Goal: Ask a question: Seek information or help from site administrators or community

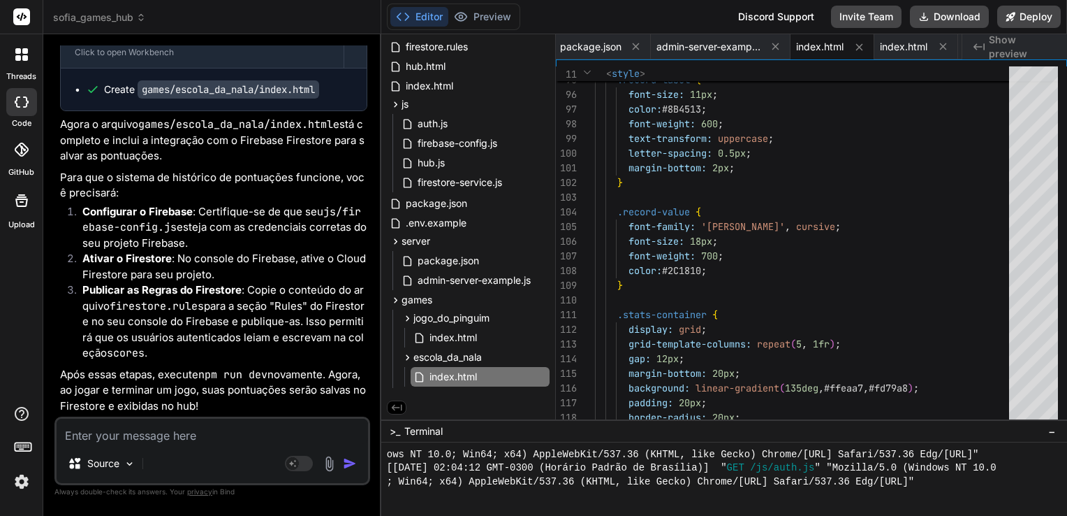
scroll to position [14936, 0]
click at [155, 435] on textarea at bounding box center [213, 430] width 312 height 25
type textarea "P"
type textarea "x"
type textarea "Pa"
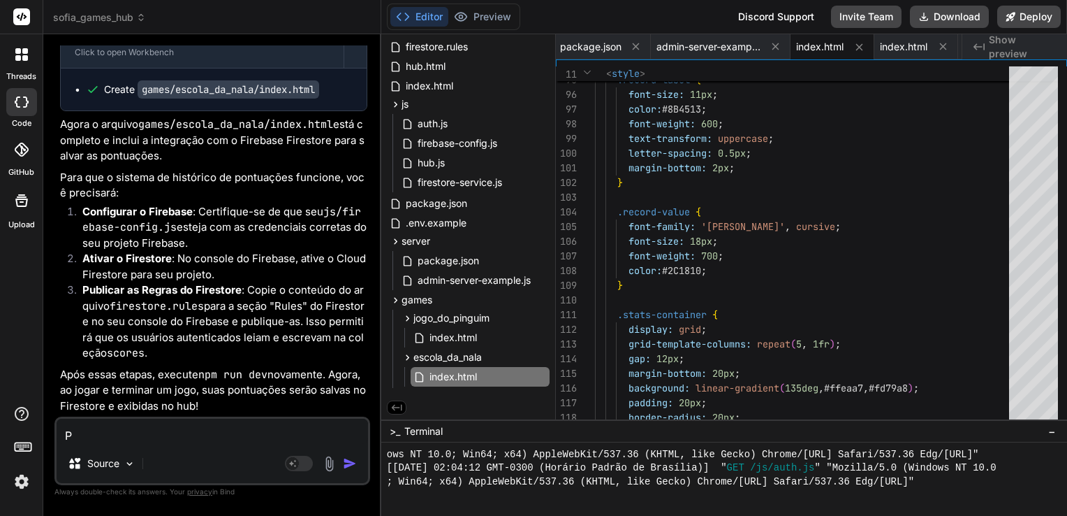
type textarea "x"
type textarea "Pas"
type textarea "x"
type textarea "Pass"
type textarea "x"
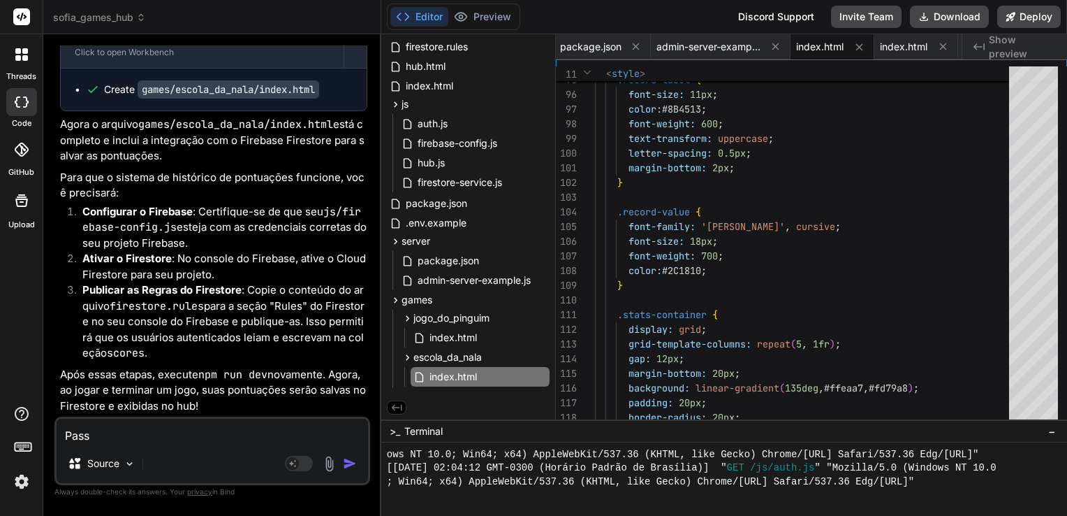
type textarea "Passo"
type textarea "x"
type textarea "Passo"
type textarea "x"
type textarea "Passo a"
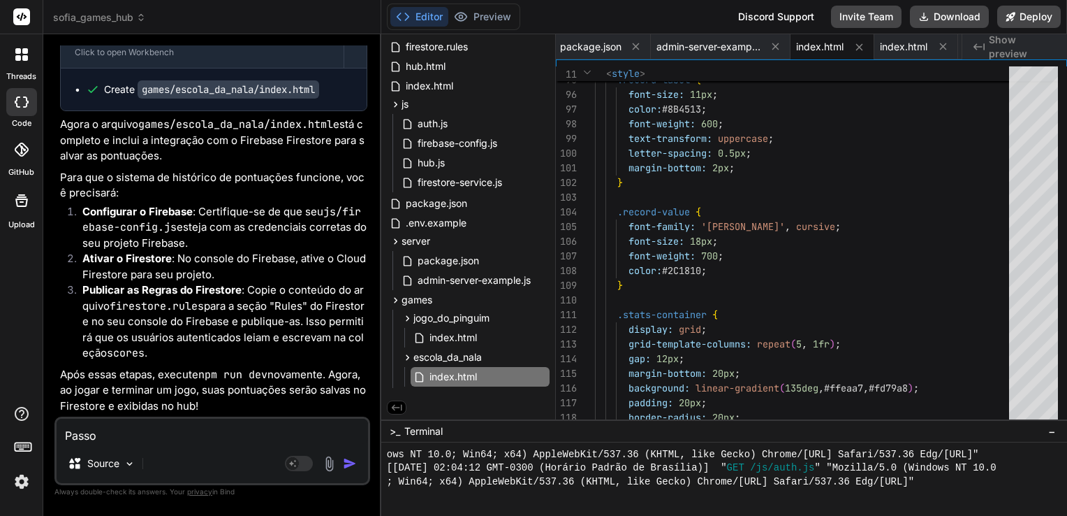
type textarea "x"
type textarea "Passo a"
type textarea "x"
type textarea "Passo a p"
type textarea "x"
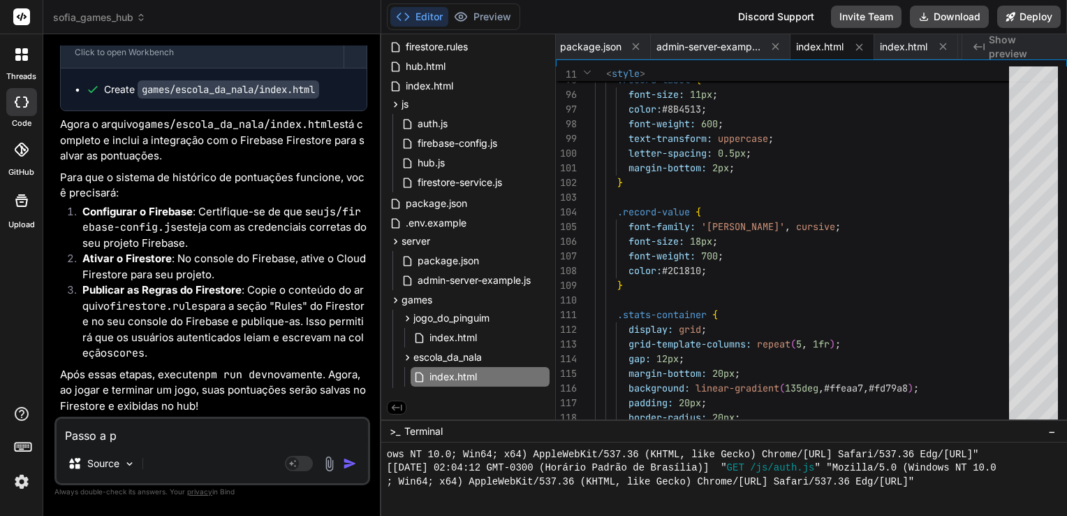
type textarea "Passo a pa"
type textarea "x"
type textarea "Passo a pas"
type textarea "x"
type textarea "Passo a pass"
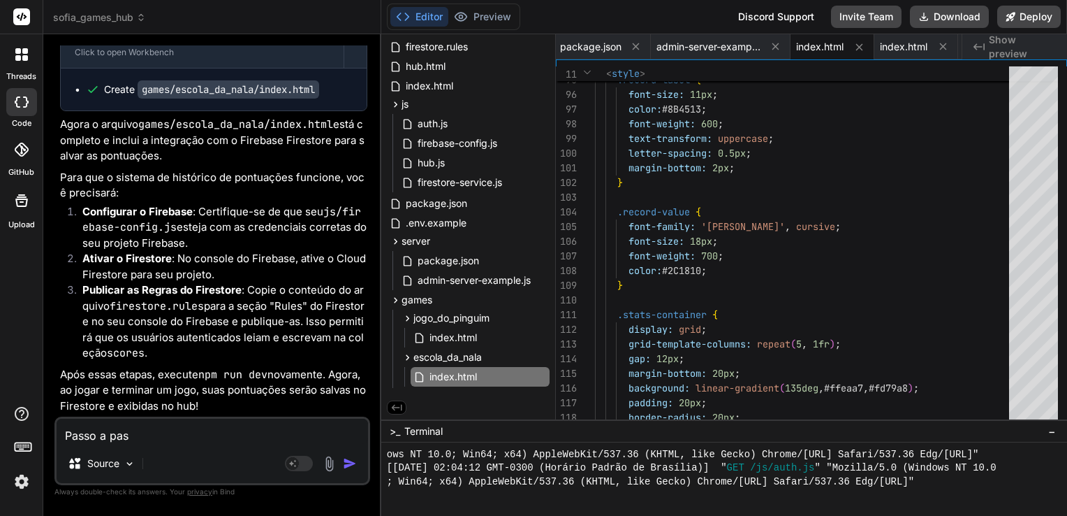
type textarea "x"
type textarea "Passo a passo"
type textarea "x"
type textarea "Passo a passo"
type textarea "x"
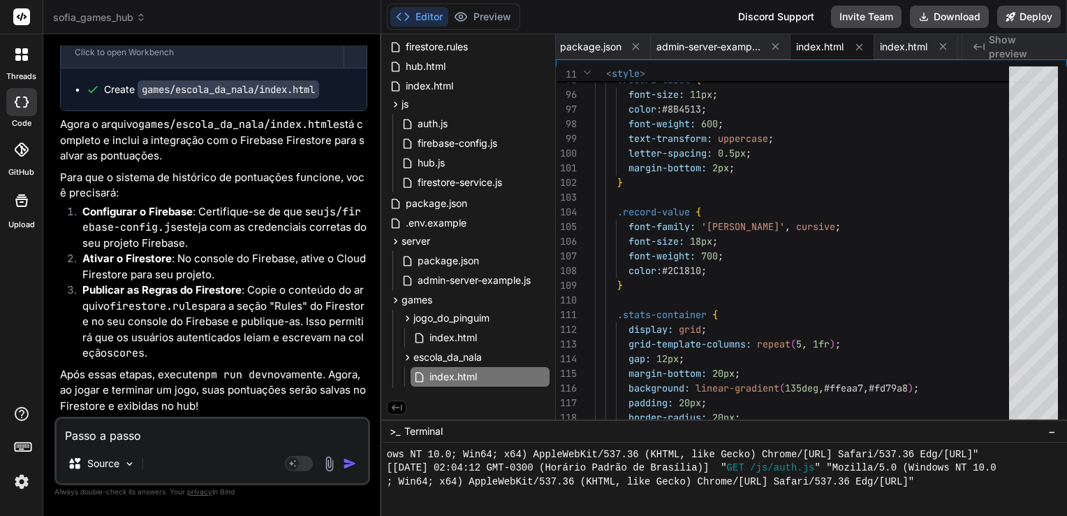
type textarea "Passo a passo p"
type textarea "x"
type textarea "Passo a passo pa"
type textarea "x"
type textarea "Passo a passo par"
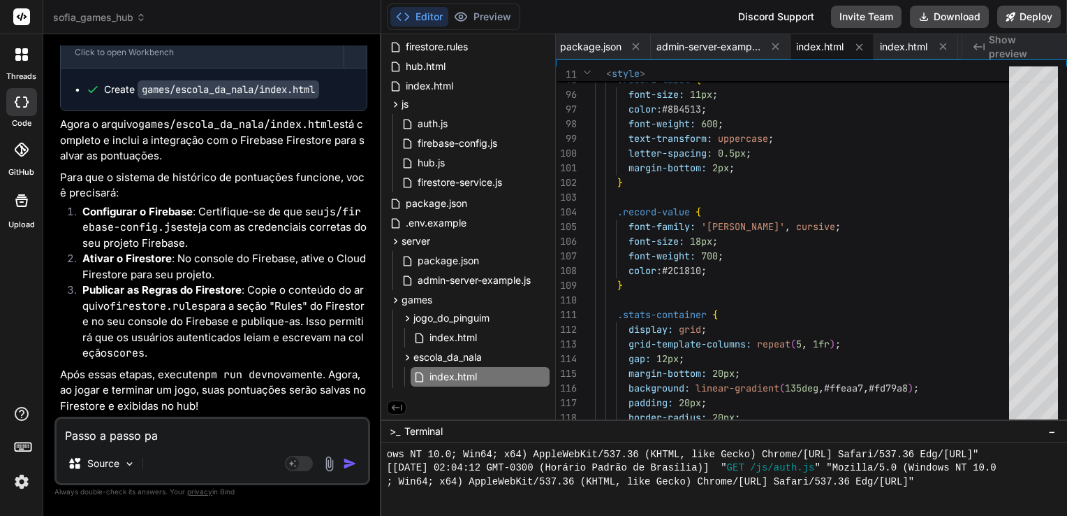
type textarea "x"
type textarea "Passo a passo para"
type textarea "x"
type textarea "Passo a passo para"
type textarea "x"
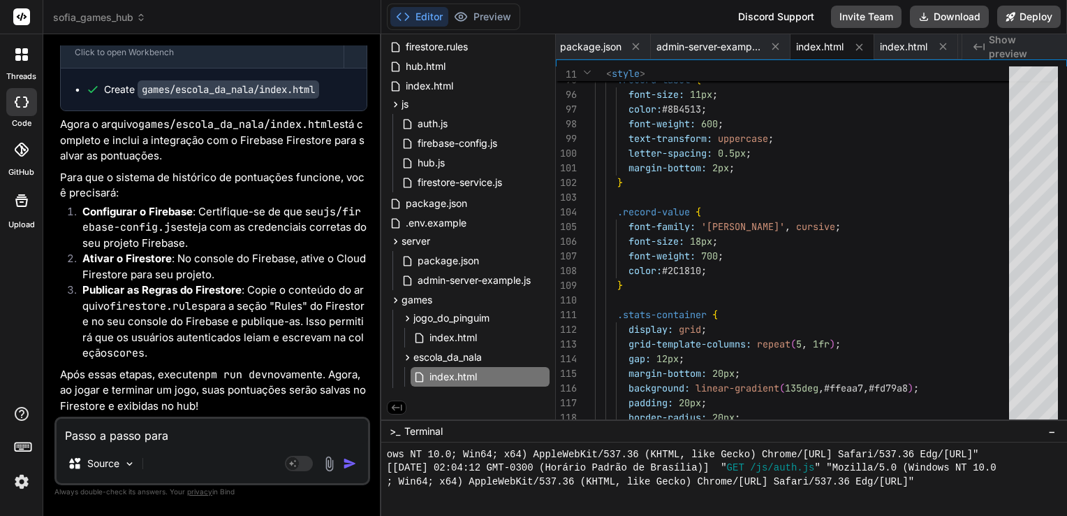
type textarea "Passo a passo para r"
type textarea "x"
type textarea "Passo a passo para re"
type textarea "x"
type textarea "Passo a passo para rea"
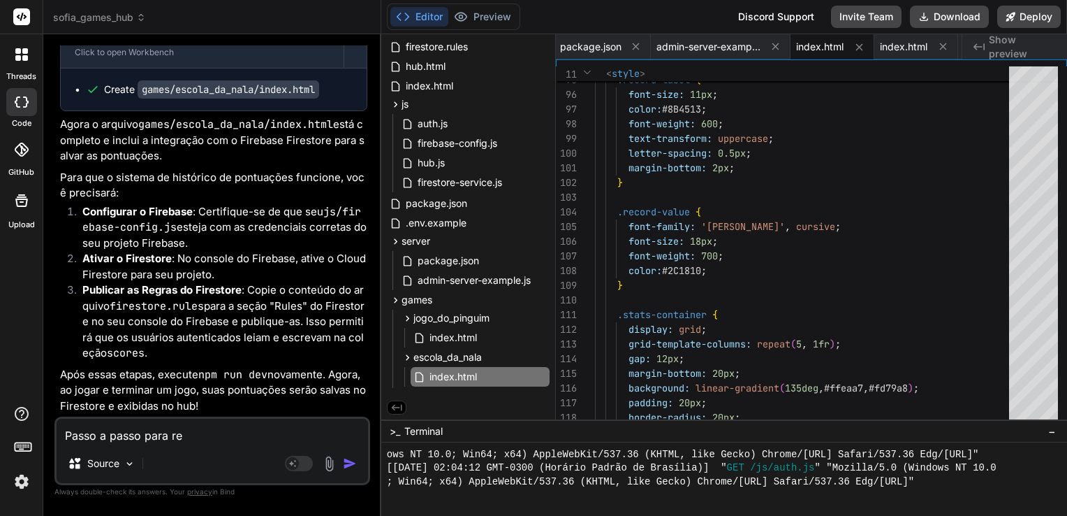
type textarea "x"
type textarea "Passo a passo para real"
type textarea "x"
type textarea "Passo a passo para reali"
type textarea "x"
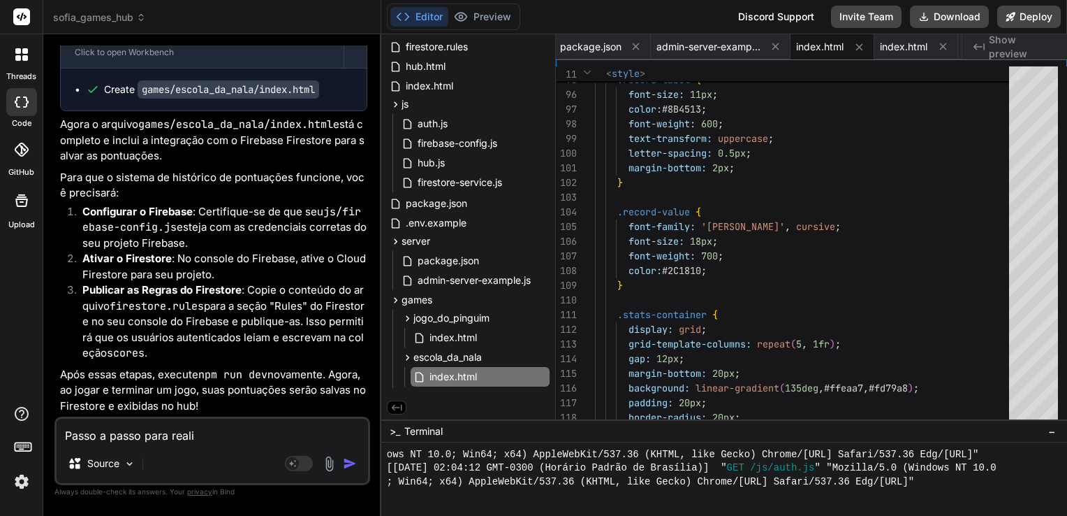
type textarea "Passo a passo para realiz"
type textarea "x"
type textarea "Passo a passo para realiza"
type textarea "x"
type textarea "Passo a passo para realizar"
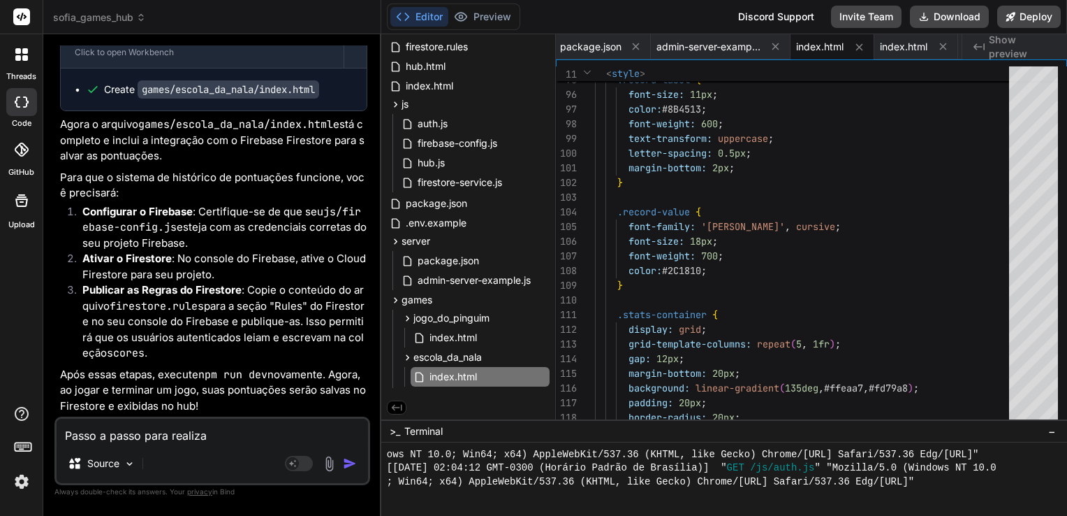
type textarea "x"
type textarea "Passo a passo para realizar"
type textarea "x"
type textarea "Passo a passo para realizar o"
type textarea "x"
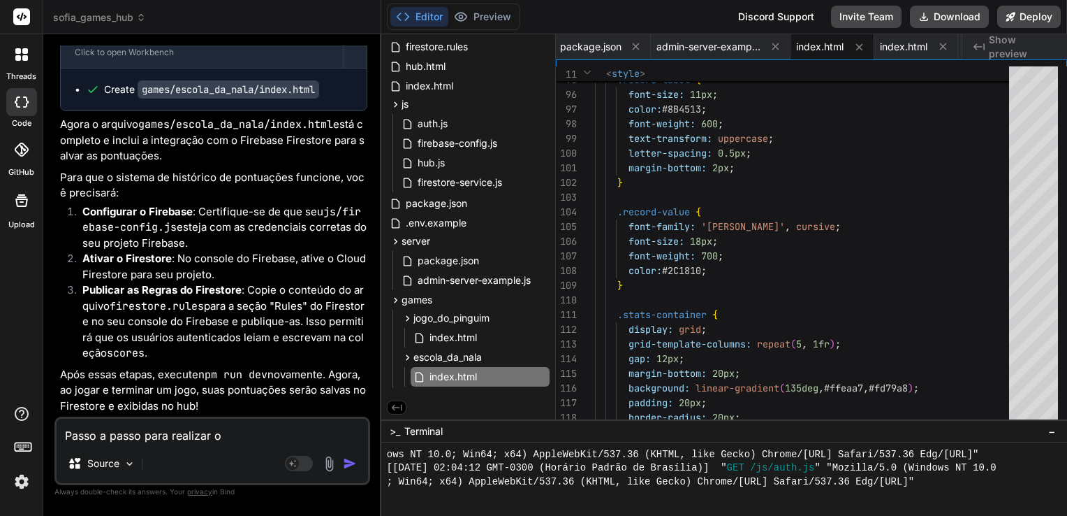
type textarea "Passo a passo para realizar o"
type textarea "x"
type textarea "Passo a passo para realizar o n"
type textarea "x"
type textarea "Passo a passo para realizar o no"
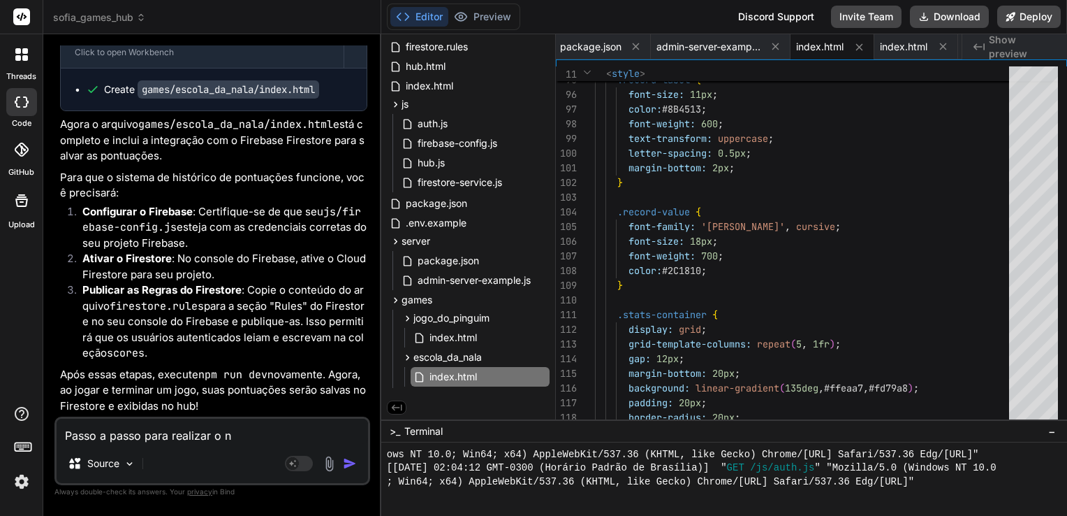
type textarea "x"
type textarea "Passo a passo para realizar o nov"
type textarea "x"
type textarea "Passo a passo para realizar o novo"
type textarea "x"
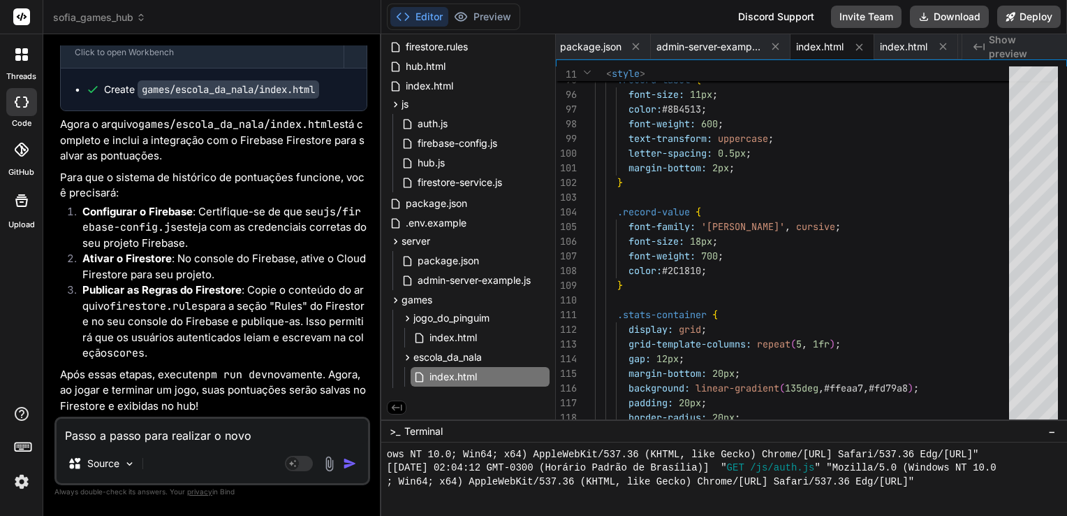
type textarea "Passo a passo para realizar o novo"
type textarea "x"
type textarea "Passo a passo para realizar o novo d"
type textarea "x"
type textarea "Passo a passo para realizar o novo de"
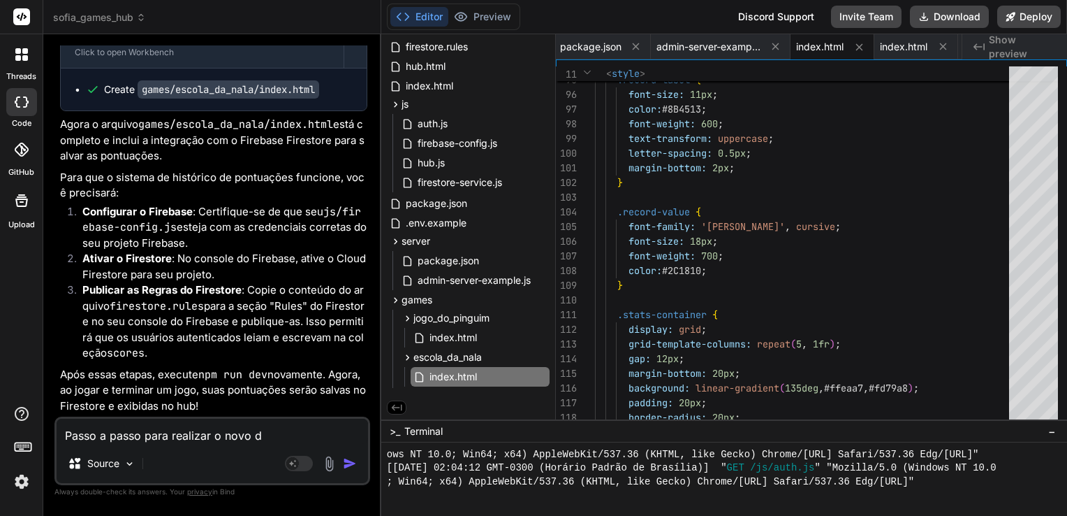
type textarea "x"
type textarea "Passo a passo para realizar o novo dep"
type textarea "x"
type textarea "Passo a passo para realizar o novo depl"
type textarea "x"
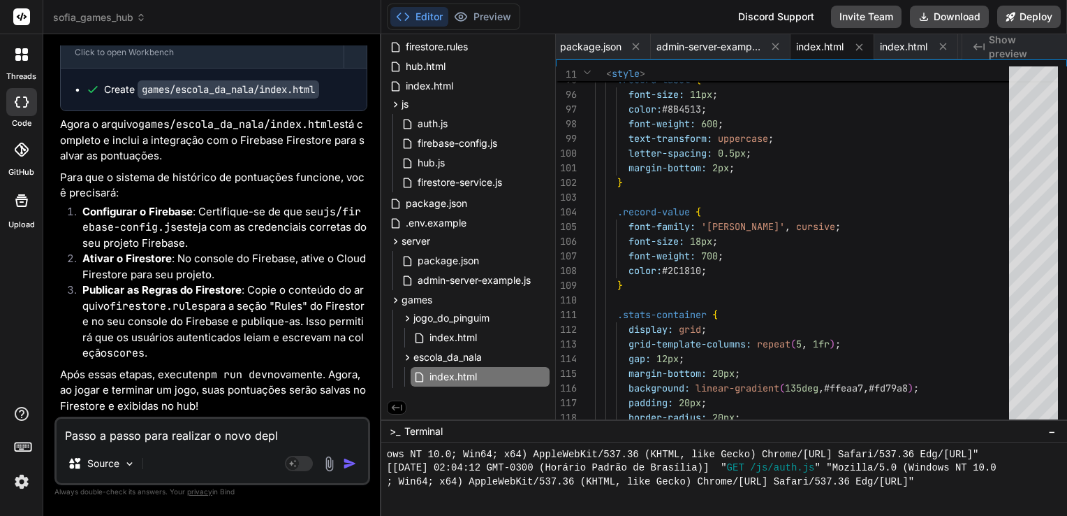
type textarea "Passo a passo para realizar o novo deplo"
type textarea "x"
type textarea "Passo a passo para realizar o novo deploy"
type textarea "x"
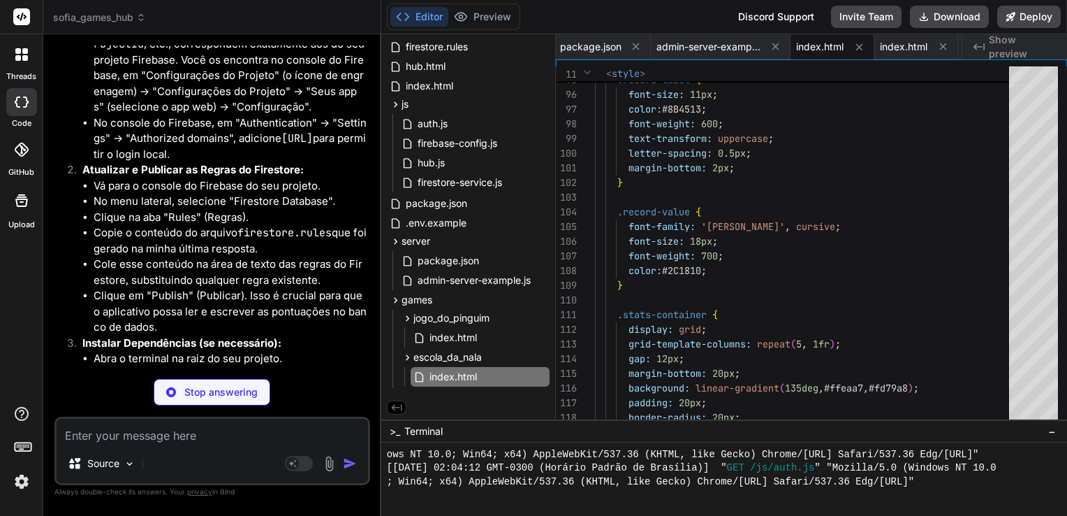
scroll to position [15290, 0]
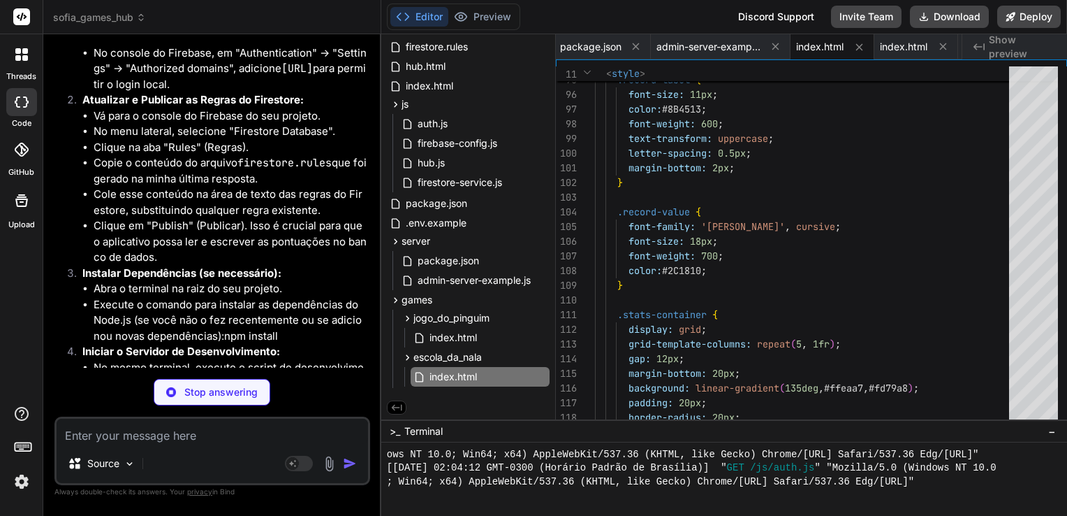
type textarea "x"
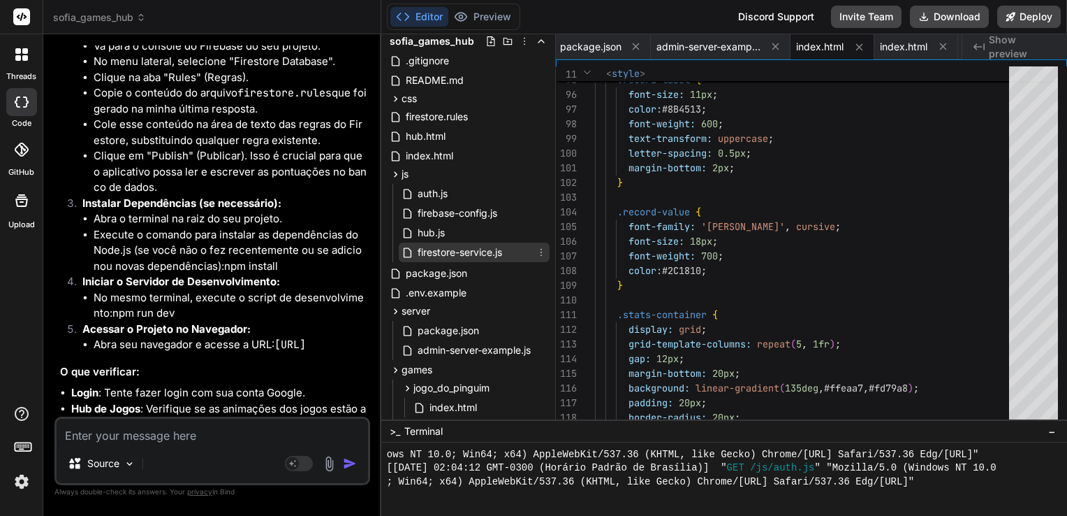
scroll to position [0, 0]
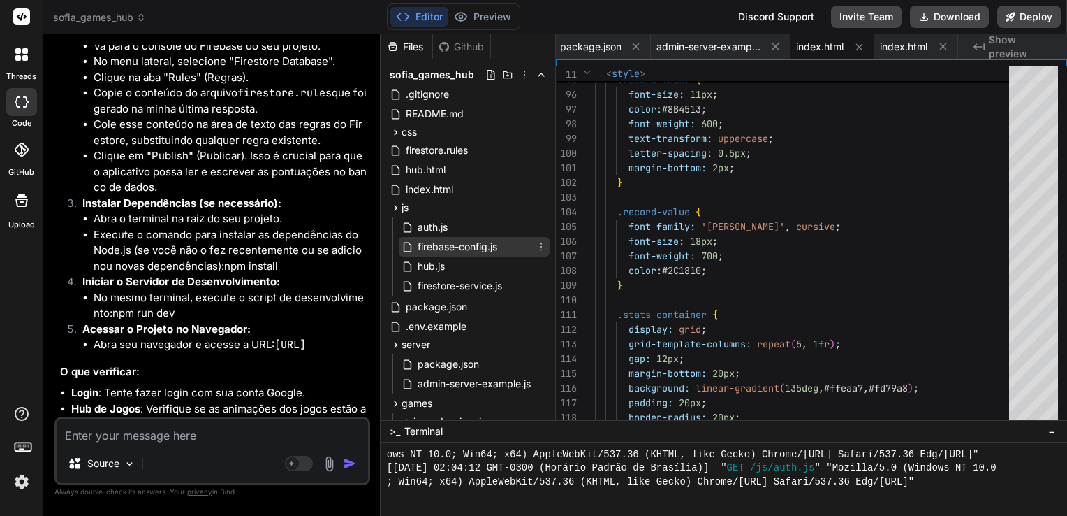
click at [461, 251] on span "firebase-config.js" at bounding box center [457, 246] width 82 height 17
type textarea "// Initialize Firebase app on the client (auth initialization is handled in js/…"
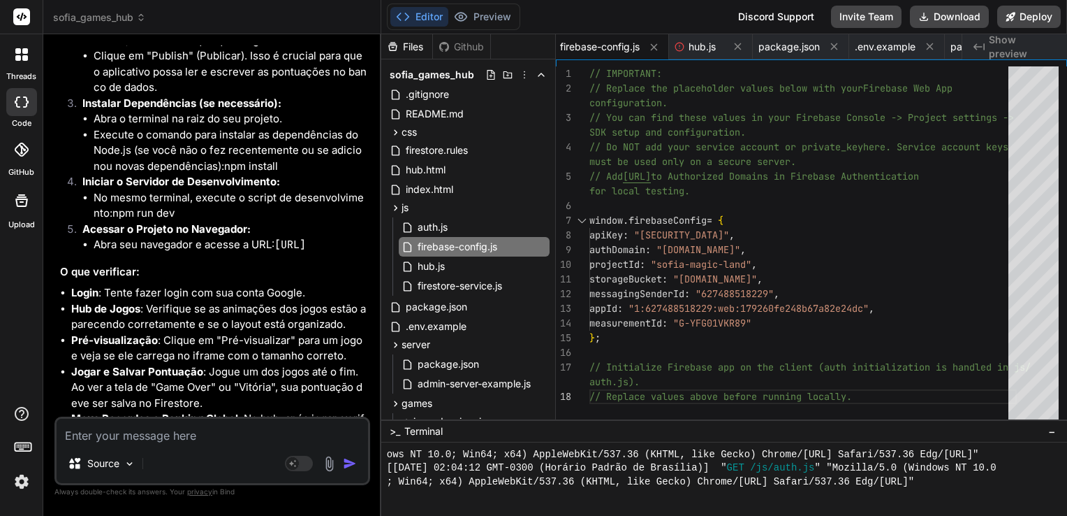
scroll to position [15430, 0]
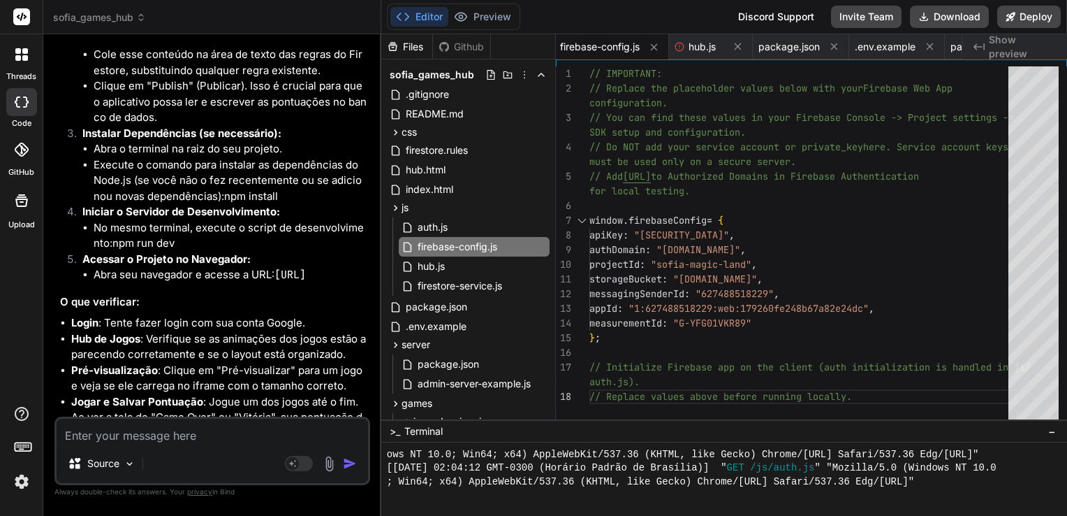
drag, startPoint x: 285, startPoint y: 250, endPoint x: 143, endPoint y: 265, distance: 143.3
copy code "[URL]"
click at [226, 431] on textarea at bounding box center [213, 430] width 312 height 25
paste textarea "É obrigatório informar um nome de domínio válido (por exemplo, "[DOMAIN_NAME]")."
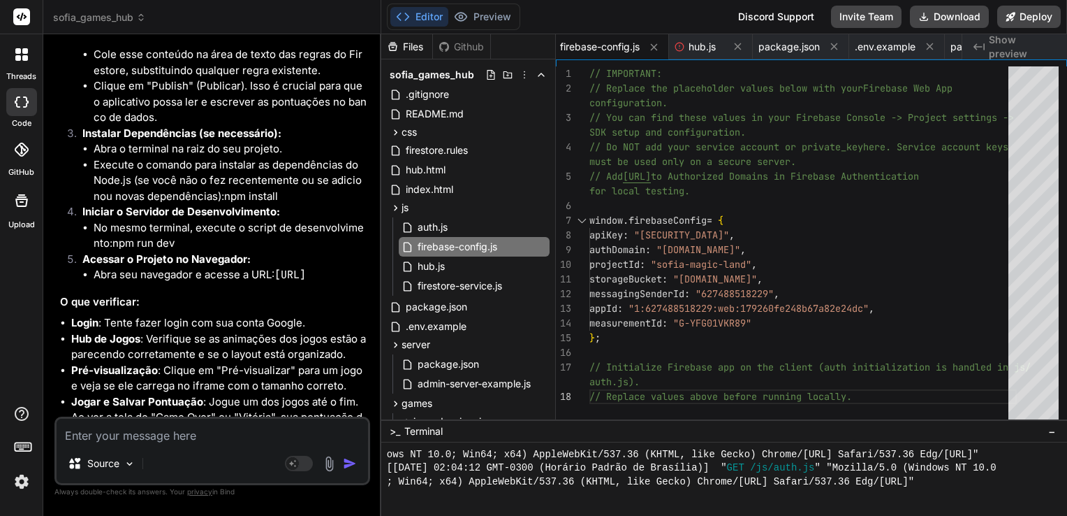
type textarea "É obrigatório informar um nome de domínio válido (por exemplo, "[DOMAIN_NAME]")."
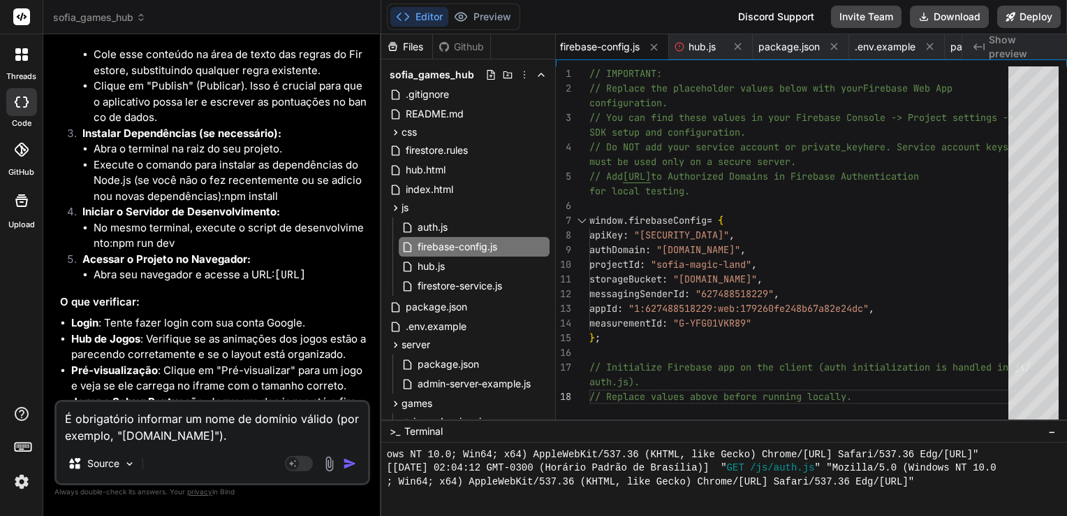
type textarea "x"
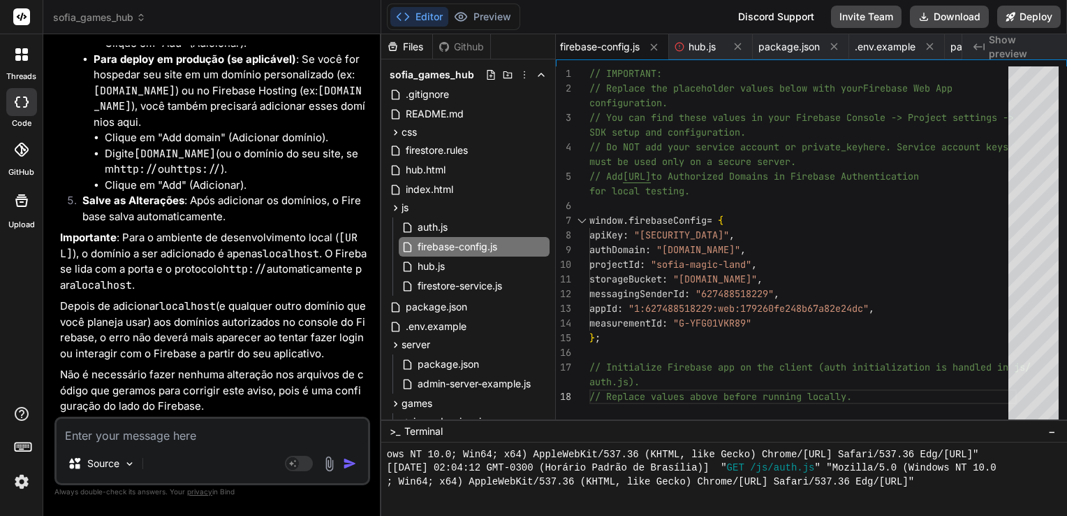
scroll to position [16488, 0]
drag, startPoint x: 292, startPoint y: 263, endPoint x: 154, endPoint y: 281, distance: 139.4
copy code "[URL]"
click at [159, 34] on code "localhost" at bounding box center [162, 27] width 57 height 14
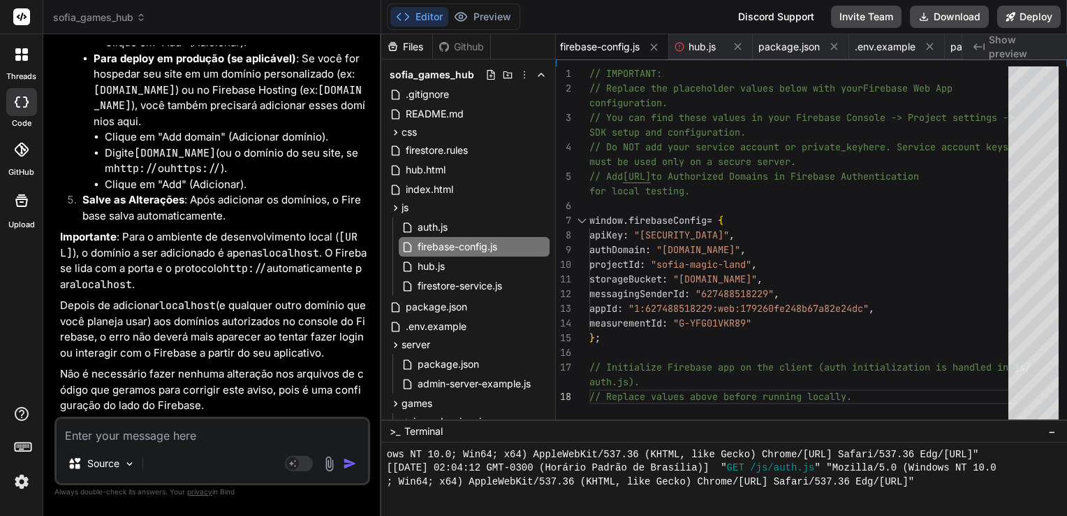
click at [159, 34] on code "localhost" at bounding box center [162, 27] width 57 height 14
copy li "localhost"
click at [949, 19] on button "Download" at bounding box center [949, 17] width 79 height 22
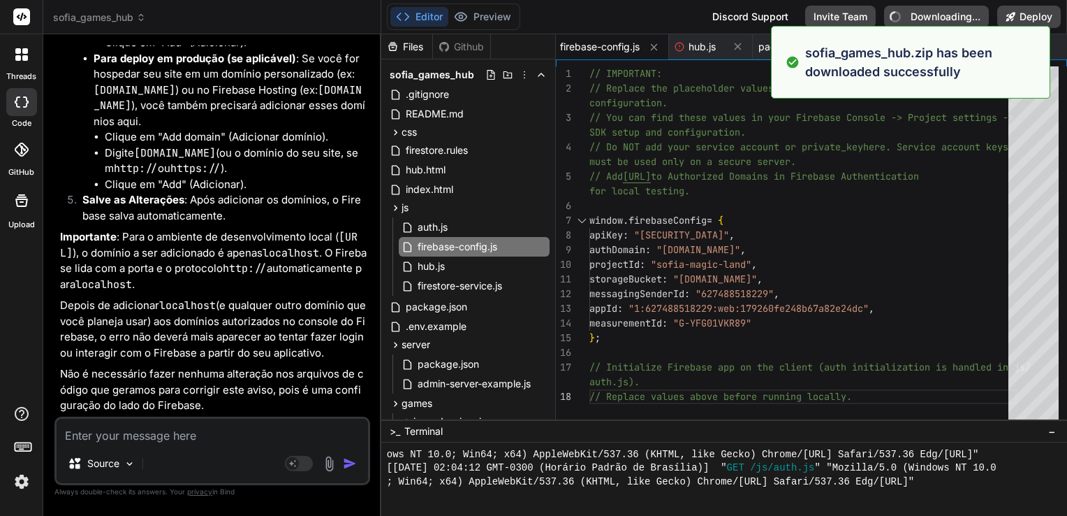
type textarea "x"
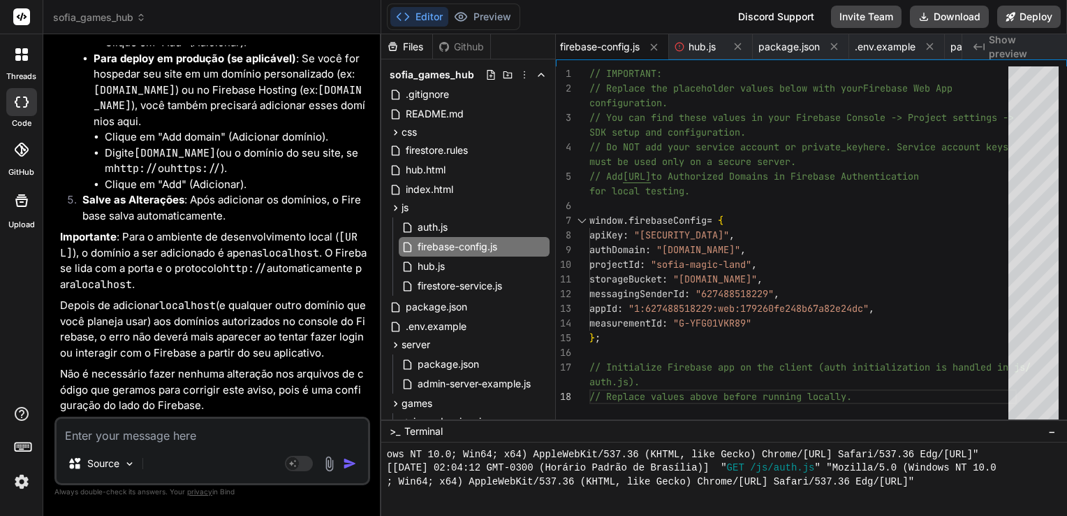
click at [175, 461] on div "Source" at bounding box center [213, 466] width 312 height 34
click at [221, 435] on textarea at bounding box center [213, 430] width 312 height 25
paste textarea "Erro ao entrar: Firebase: This operation is not supported in the environment th…"
type textarea "Erro ao entrar: Firebase: This operation is not supported in the environment th…"
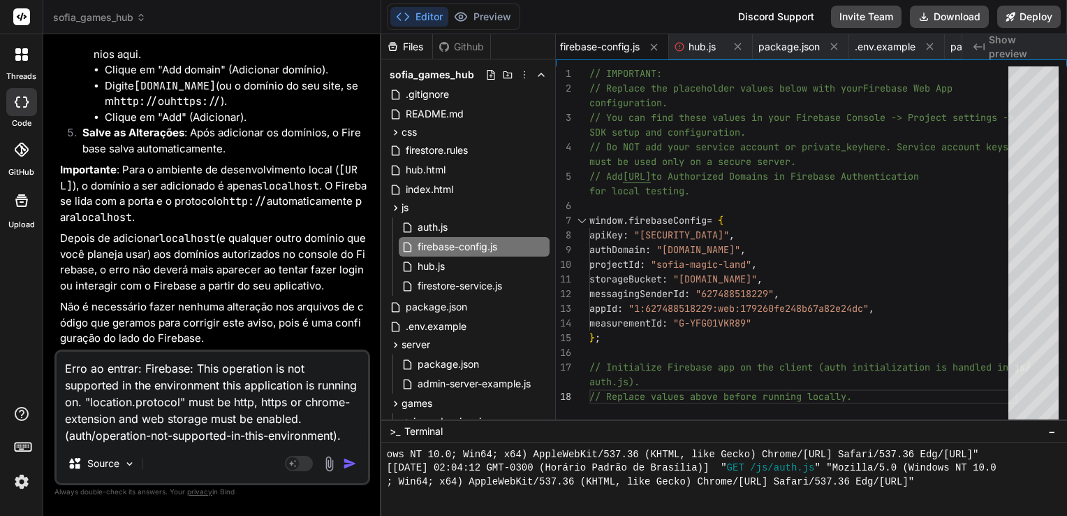
type textarea "x"
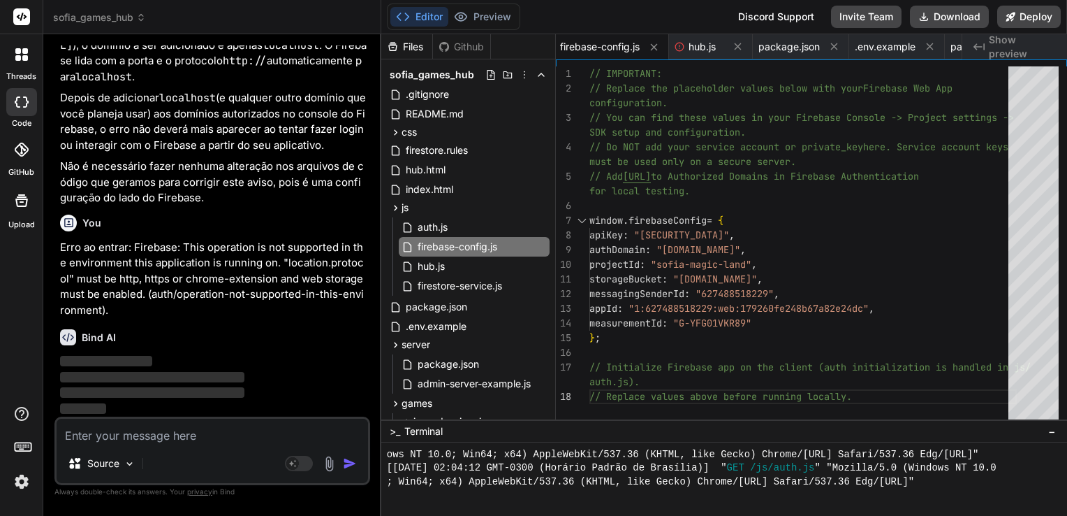
scroll to position [17010, 0]
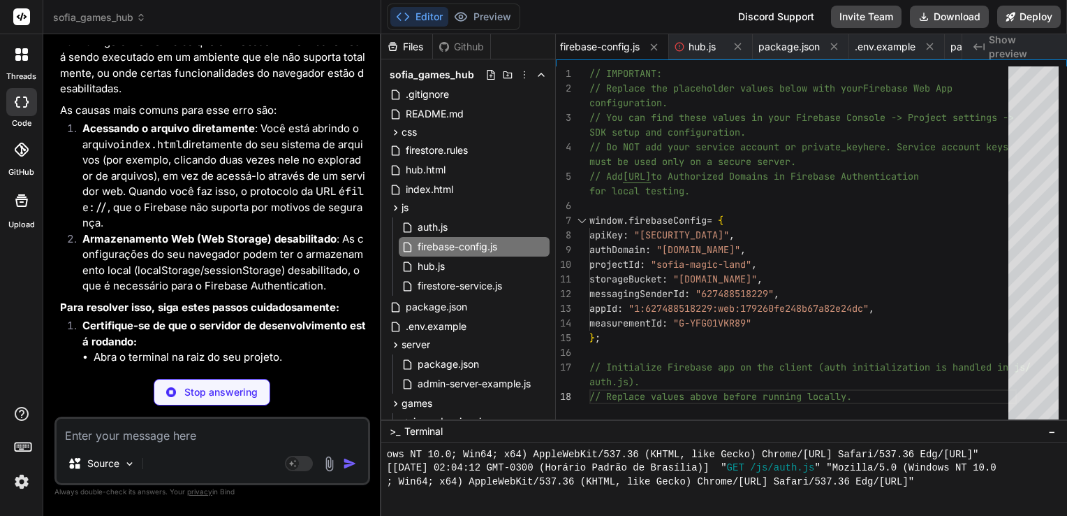
type textarea "x"
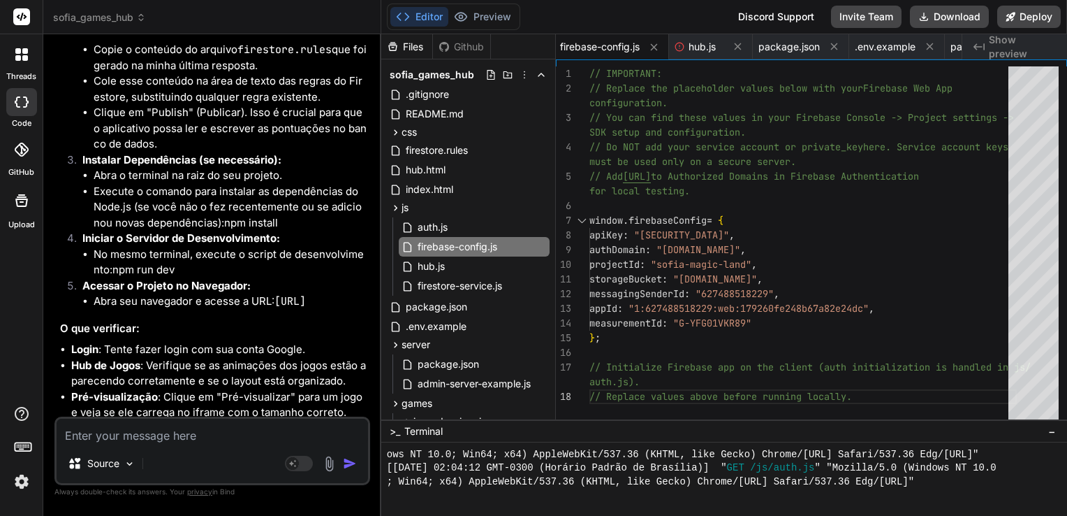
scroll to position [15333, 0]
